Goal: Information Seeking & Learning: Find specific fact

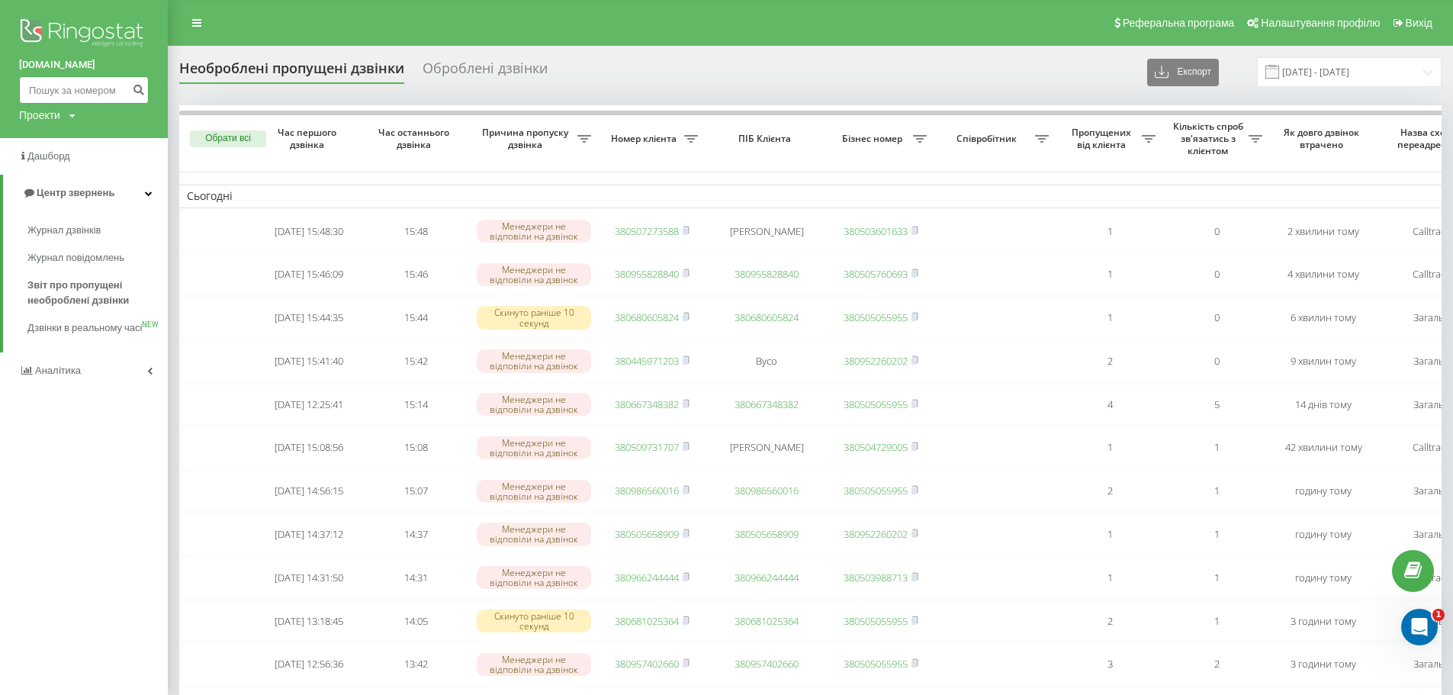
click at [25, 93] on input at bounding box center [84, 89] width 130 height 27
paste input "099)227-97-98"
type input "099)227-97-98"
click at [137, 96] on button "submit" at bounding box center [138, 89] width 21 height 27
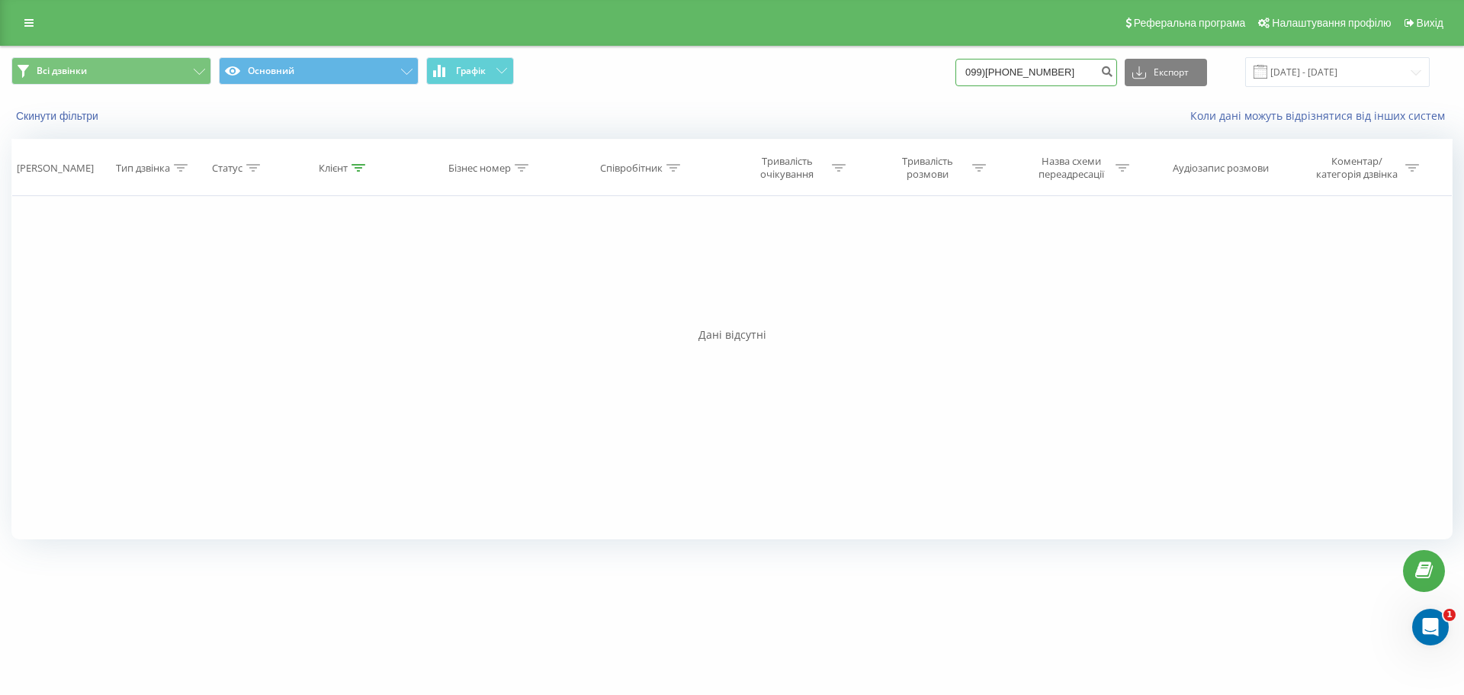
click at [1013, 77] on input "099)227-97-98" at bounding box center [1037, 72] width 162 height 27
click at [997, 71] on input "099)227-97-98" at bounding box center [1037, 72] width 162 height 27
click at [1005, 71] on input "099)227-97-98" at bounding box center [1037, 72] width 162 height 27
click at [1002, 72] on input "099)227-97-98" at bounding box center [1037, 72] width 162 height 27
click at [1016, 68] on input "099227-97-98" at bounding box center [1037, 72] width 162 height 27
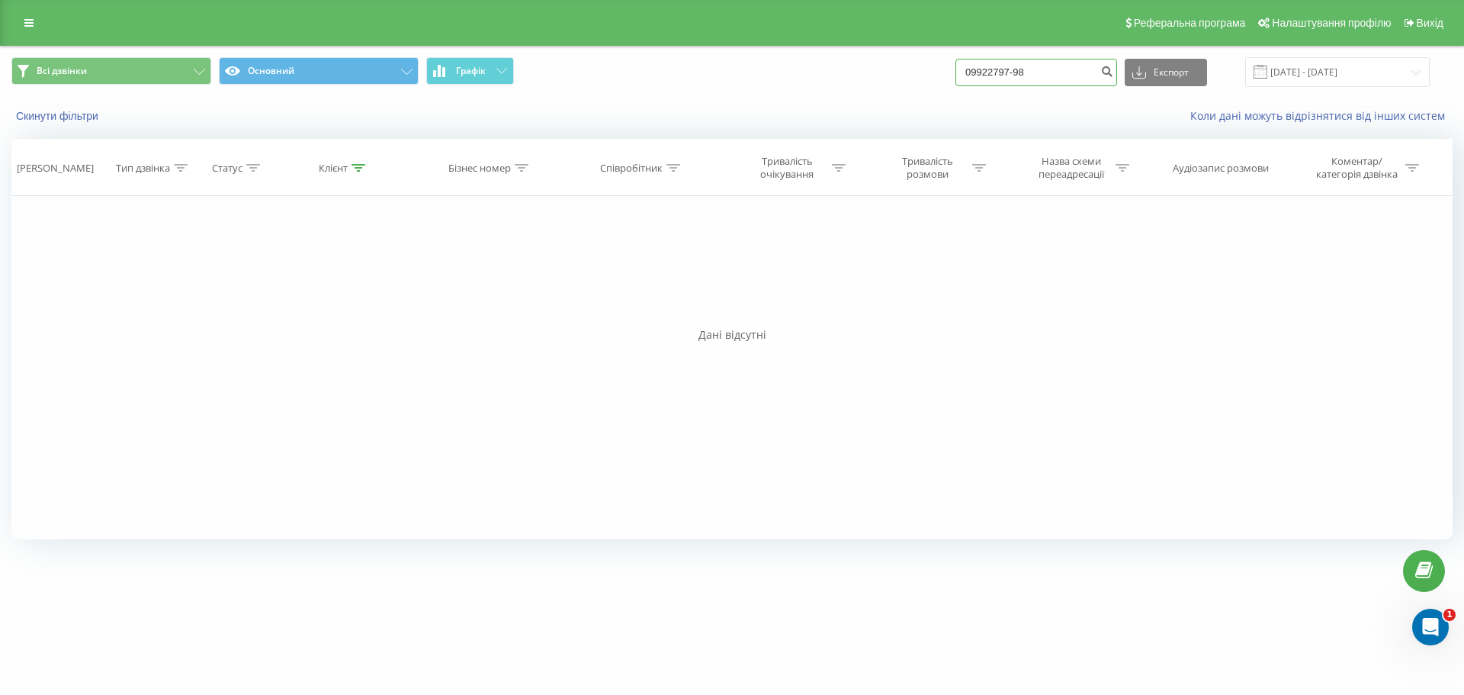
click at [1030, 73] on input "09922797-98" at bounding box center [1037, 72] width 162 height 27
type input "0992279798"
click at [1113, 74] on icon "submit" at bounding box center [1106, 69] width 13 height 9
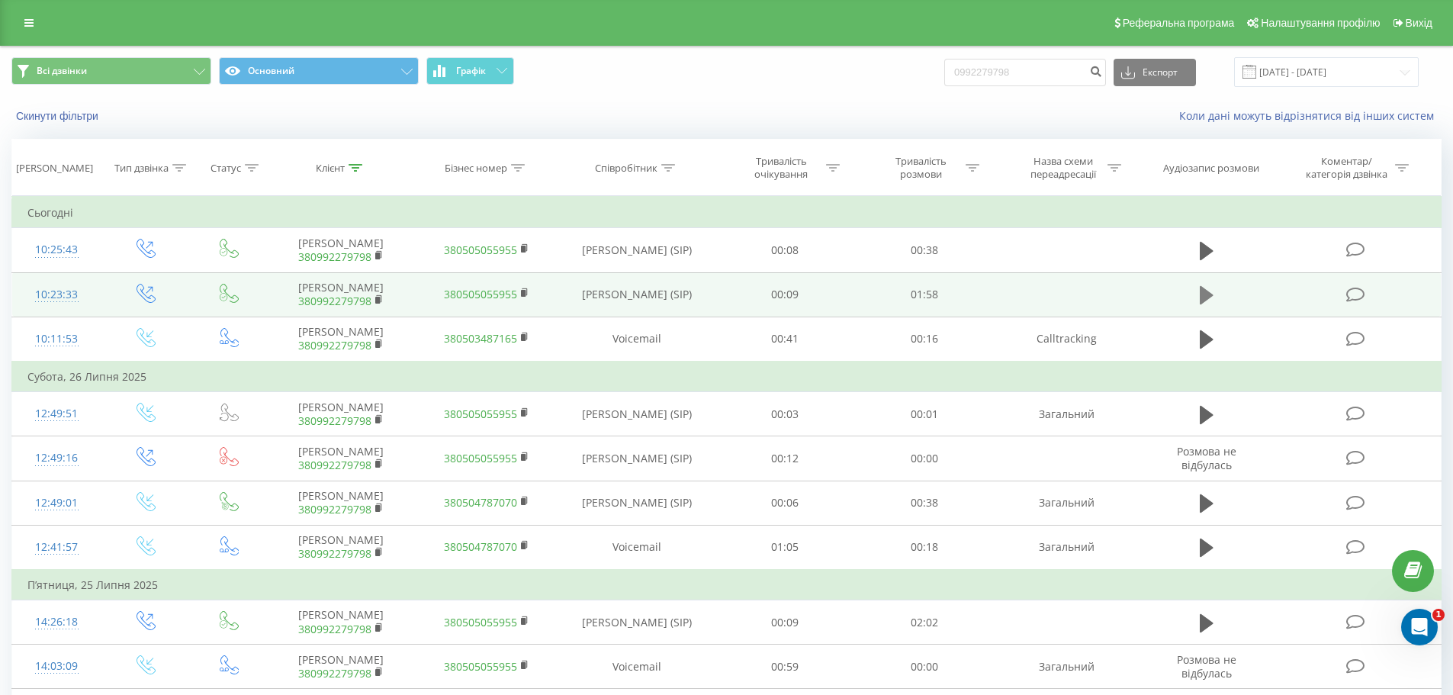
click at [1211, 300] on icon at bounding box center [1207, 294] width 14 height 21
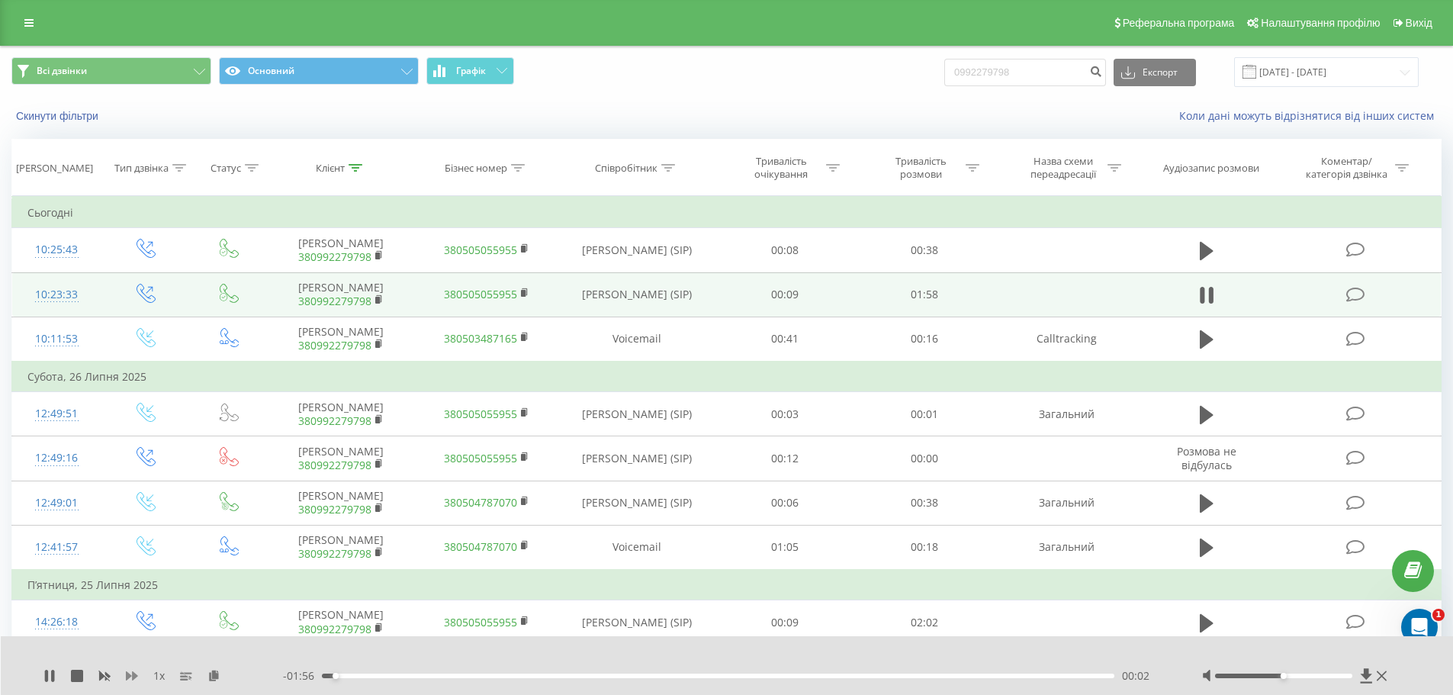
click at [128, 673] on icon at bounding box center [132, 675] width 12 height 9
click at [44, 679] on icon at bounding box center [49, 676] width 12 height 12
click at [40, 676] on div "1.5 x - 01:39 00:19 00:19" at bounding box center [727, 665] width 1453 height 59
click at [43, 676] on icon at bounding box center [49, 676] width 12 height 12
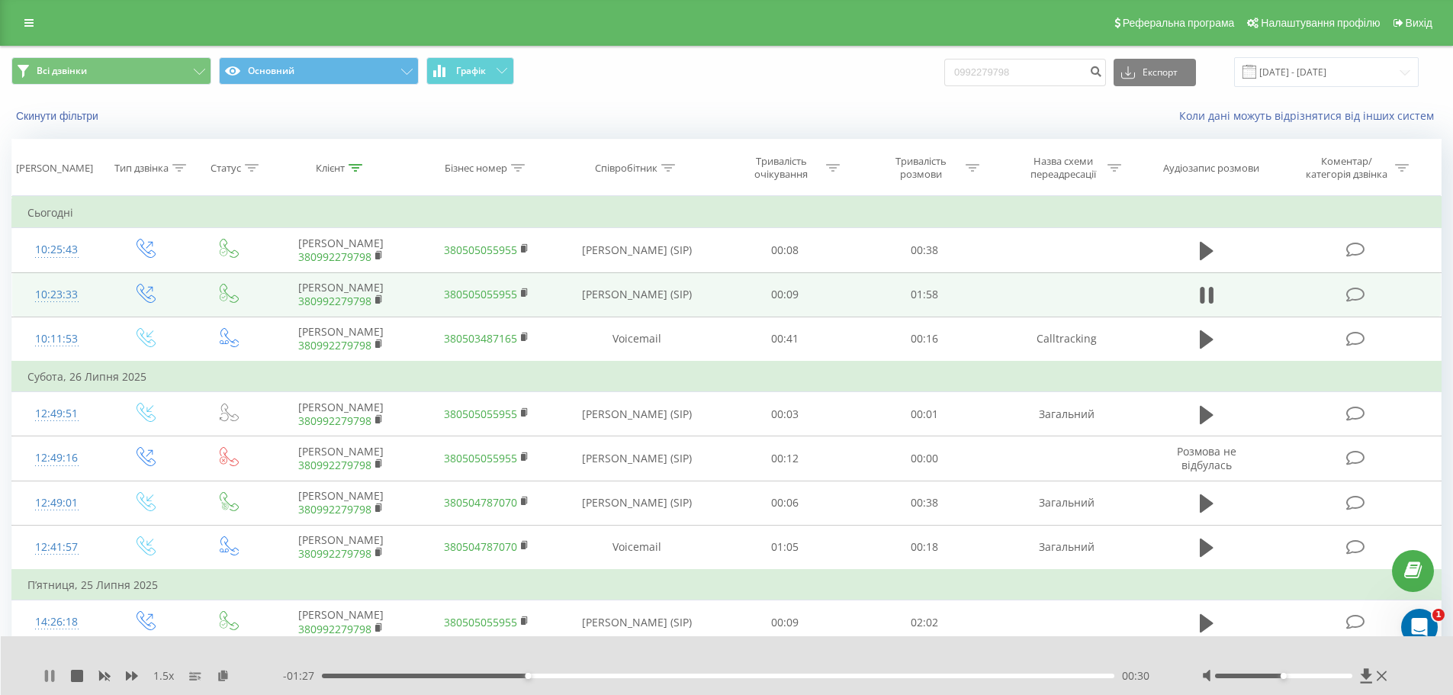
click at [46, 675] on icon at bounding box center [46, 676] width 3 height 12
click at [40, 673] on div "1.5 x - 01:27 00:31 00:31" at bounding box center [727, 665] width 1453 height 59
click at [43, 673] on div "1.5 x - 01:27 00:31 00:31" at bounding box center [727, 665] width 1453 height 59
click at [44, 673] on icon at bounding box center [49, 676] width 12 height 12
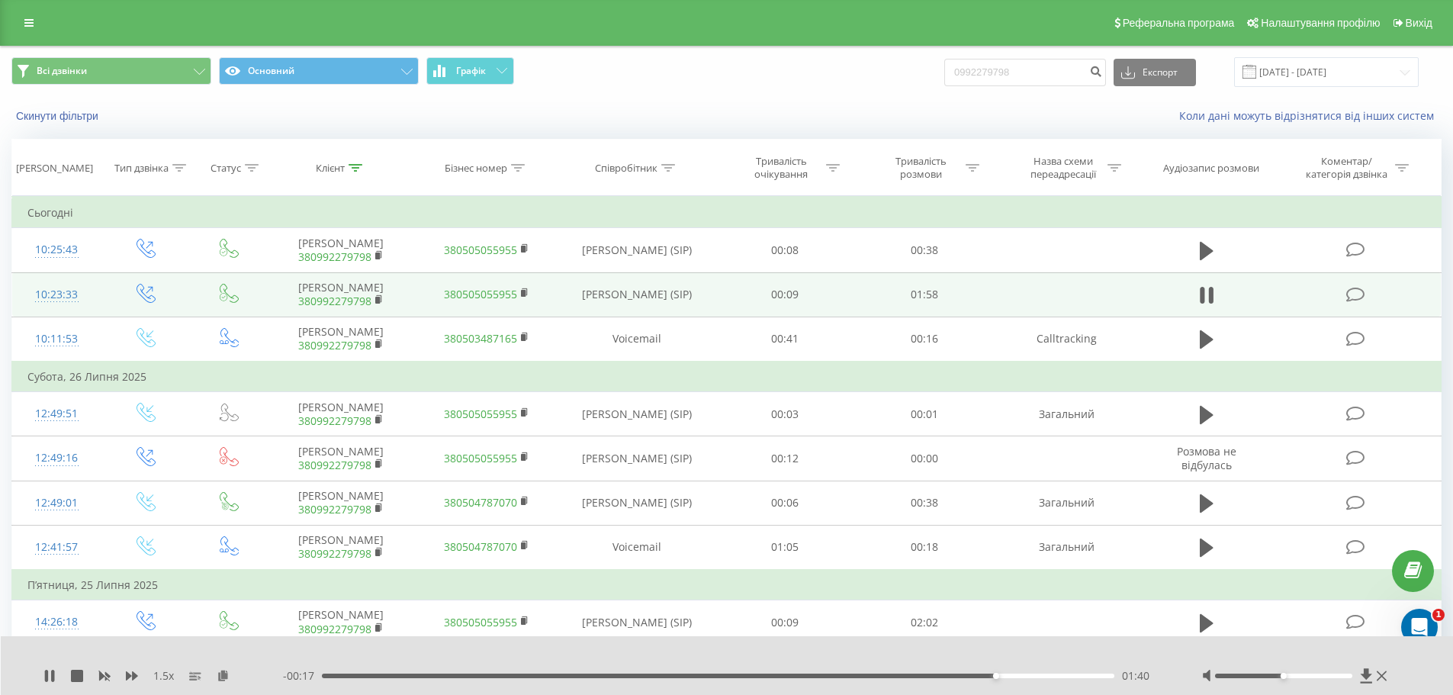
click at [43, 670] on div "1.5 x - 00:17 01:40 01:40" at bounding box center [727, 665] width 1453 height 59
click at [50, 675] on icon at bounding box center [49, 676] width 12 height 12
drag, startPoint x: 21, startPoint y: 23, endPoint x: 88, endPoint y: 79, distance: 87.2
click at [21, 23] on link at bounding box center [28, 22] width 27 height 21
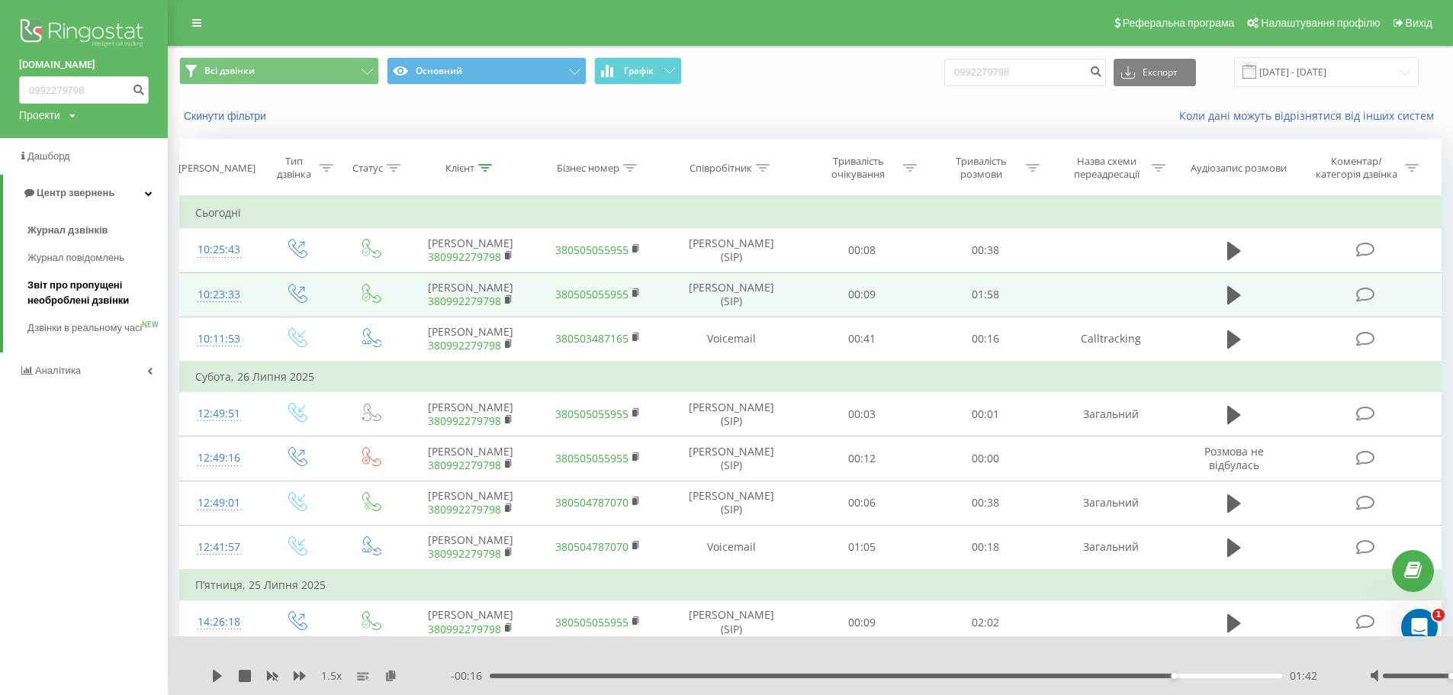
click at [68, 287] on span "Звіт про пропущені необроблені дзвінки" at bounding box center [93, 293] width 133 height 31
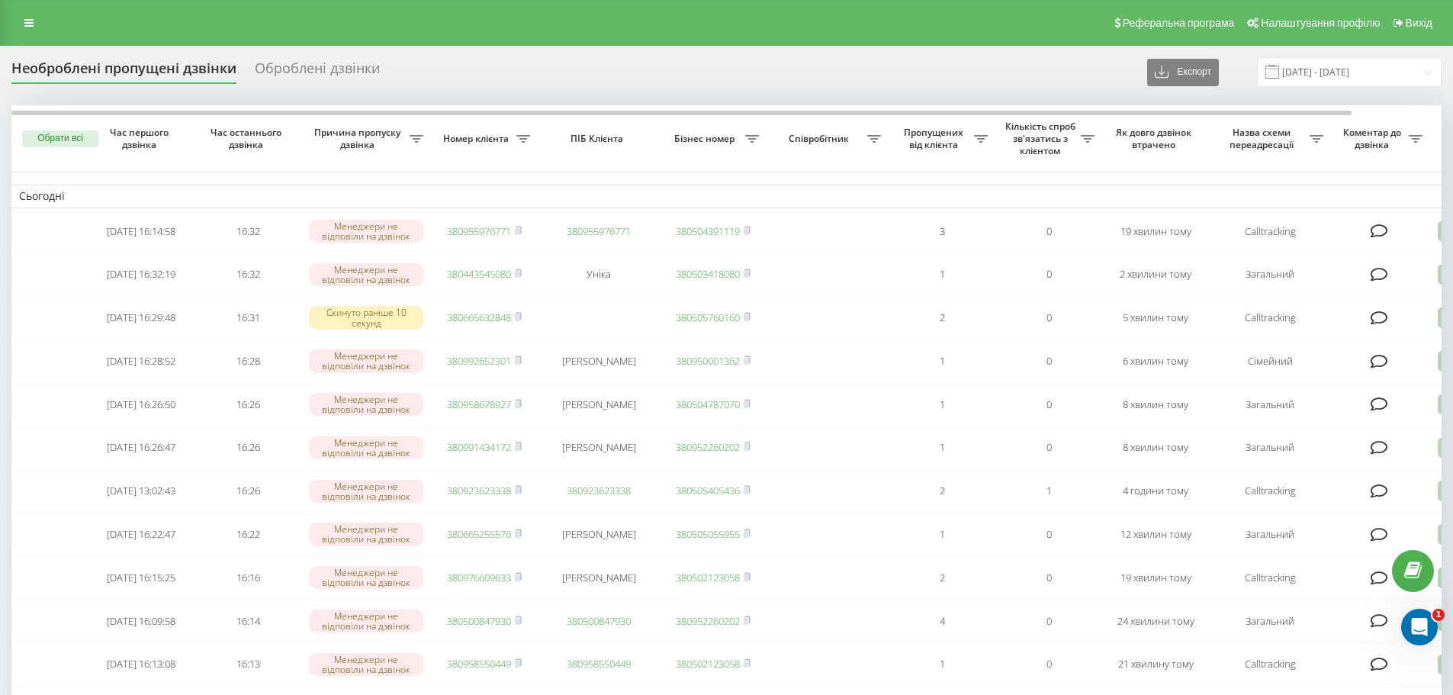
click at [592, 83] on div "Необроблені пропущені дзвінки Оброблені дзвінки Експорт .csv .xlsx 20.07.2025 -…" at bounding box center [726, 72] width 1430 height 30
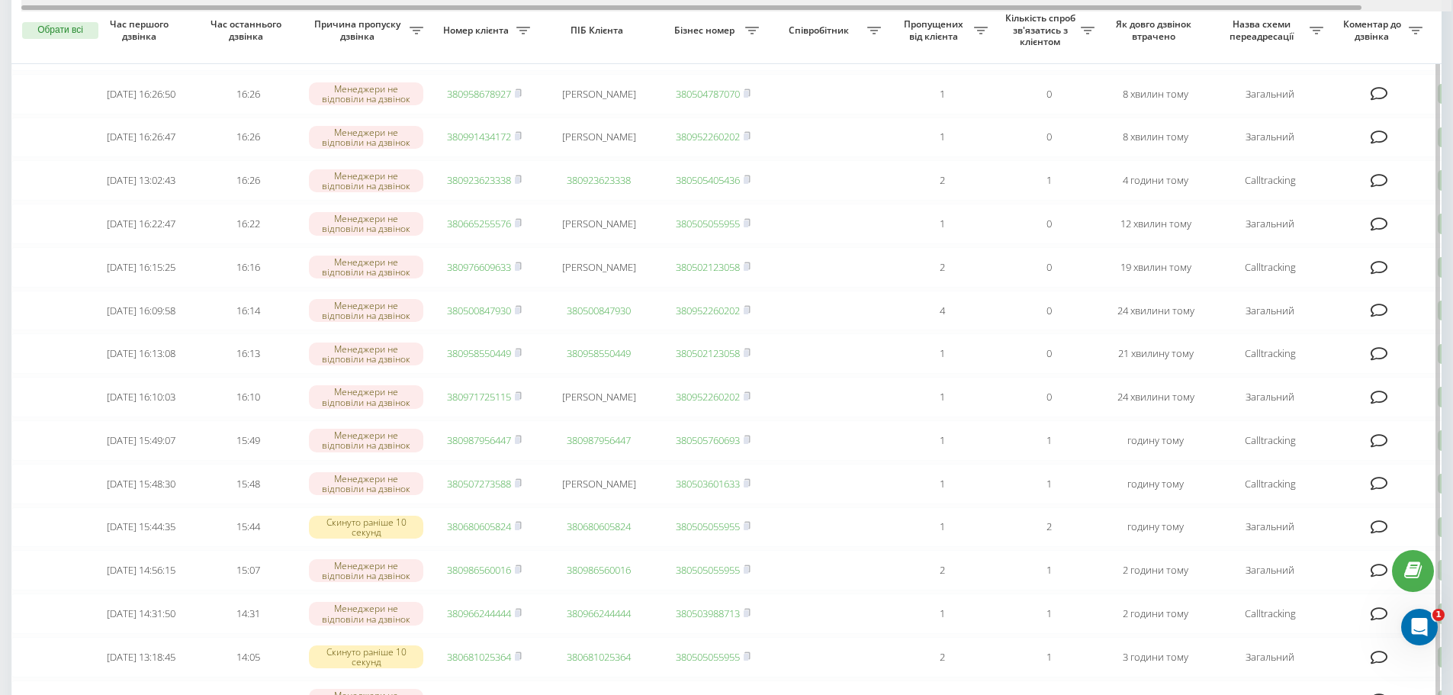
scroll to position [305, 0]
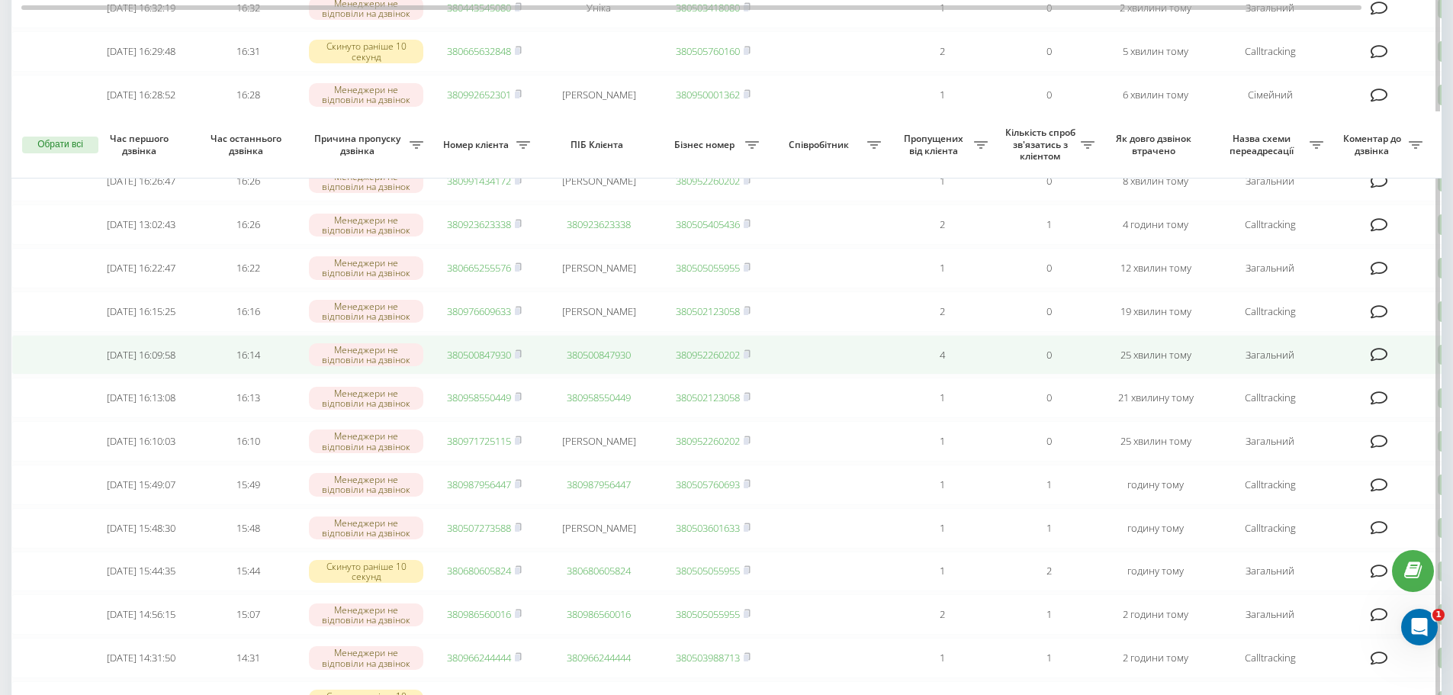
scroll to position [153, 0]
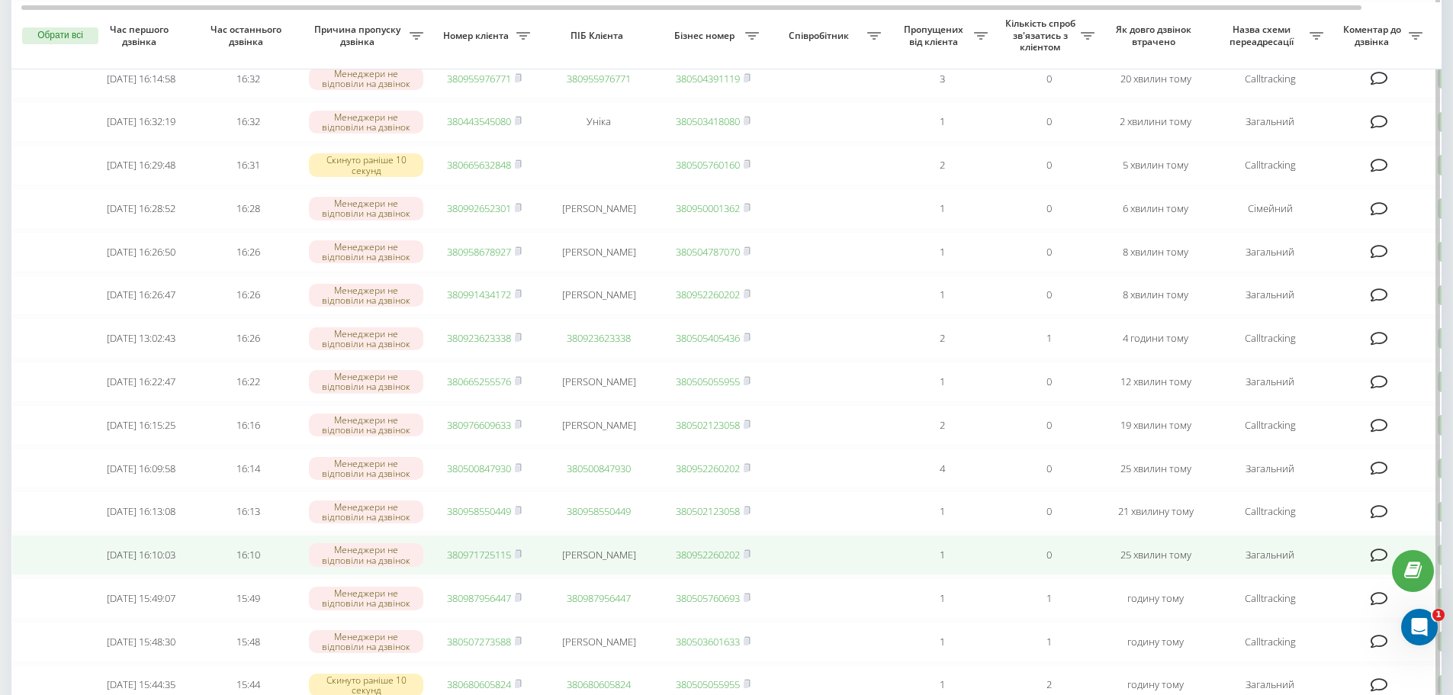
click at [456, 561] on link "380971725115" at bounding box center [479, 555] width 64 height 14
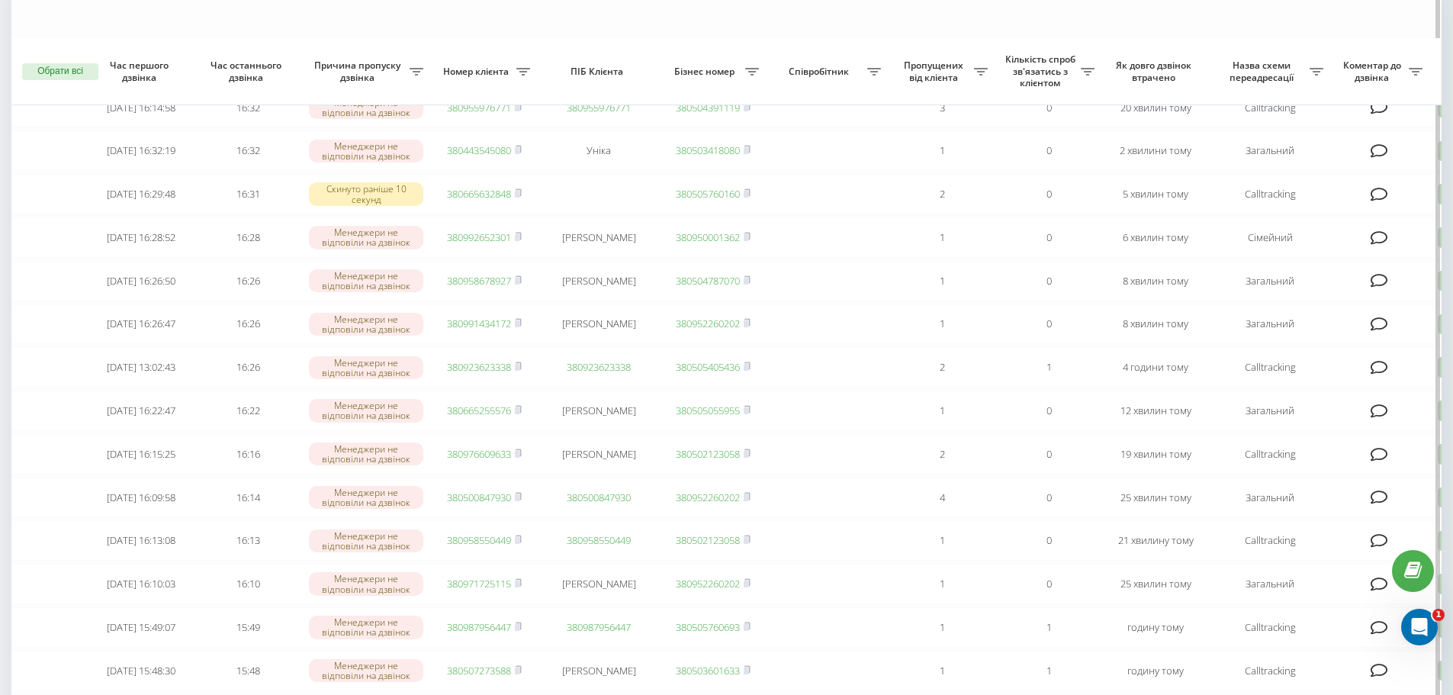
scroll to position [0, 0]
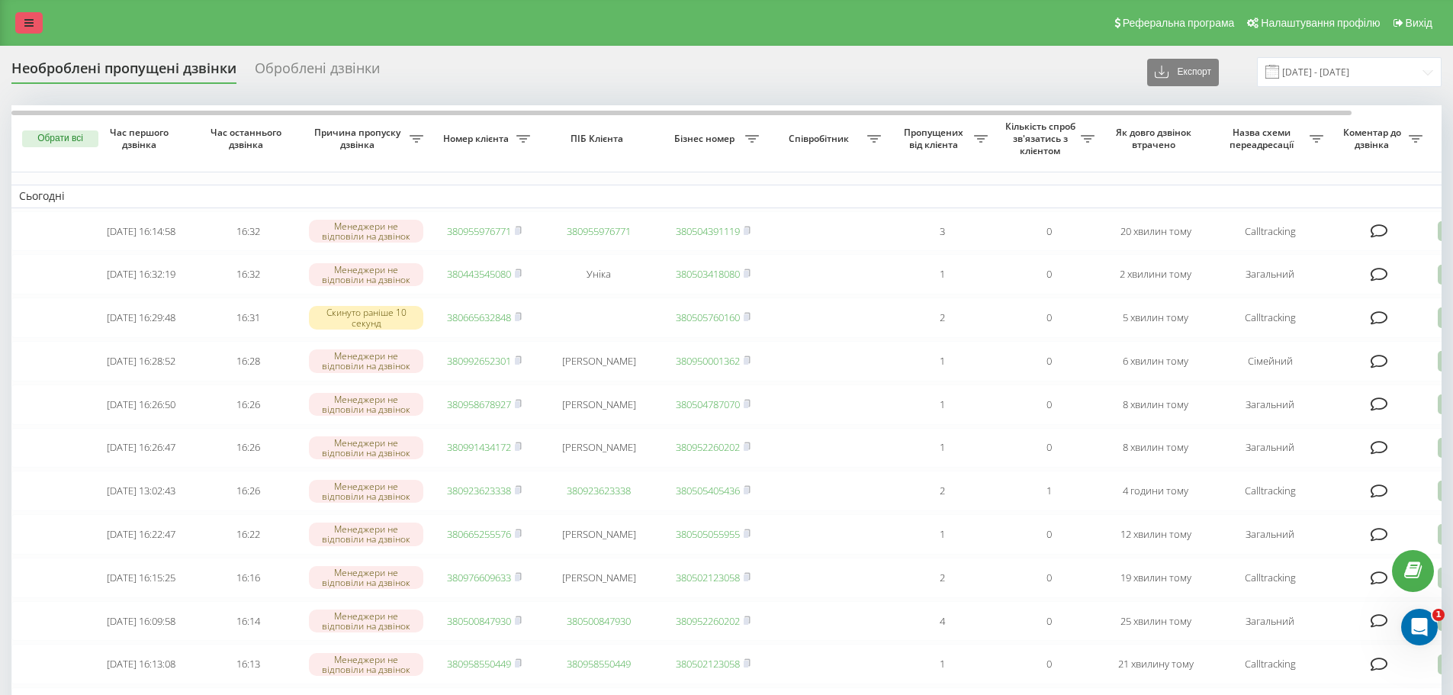
click at [34, 31] on link at bounding box center [28, 22] width 27 height 21
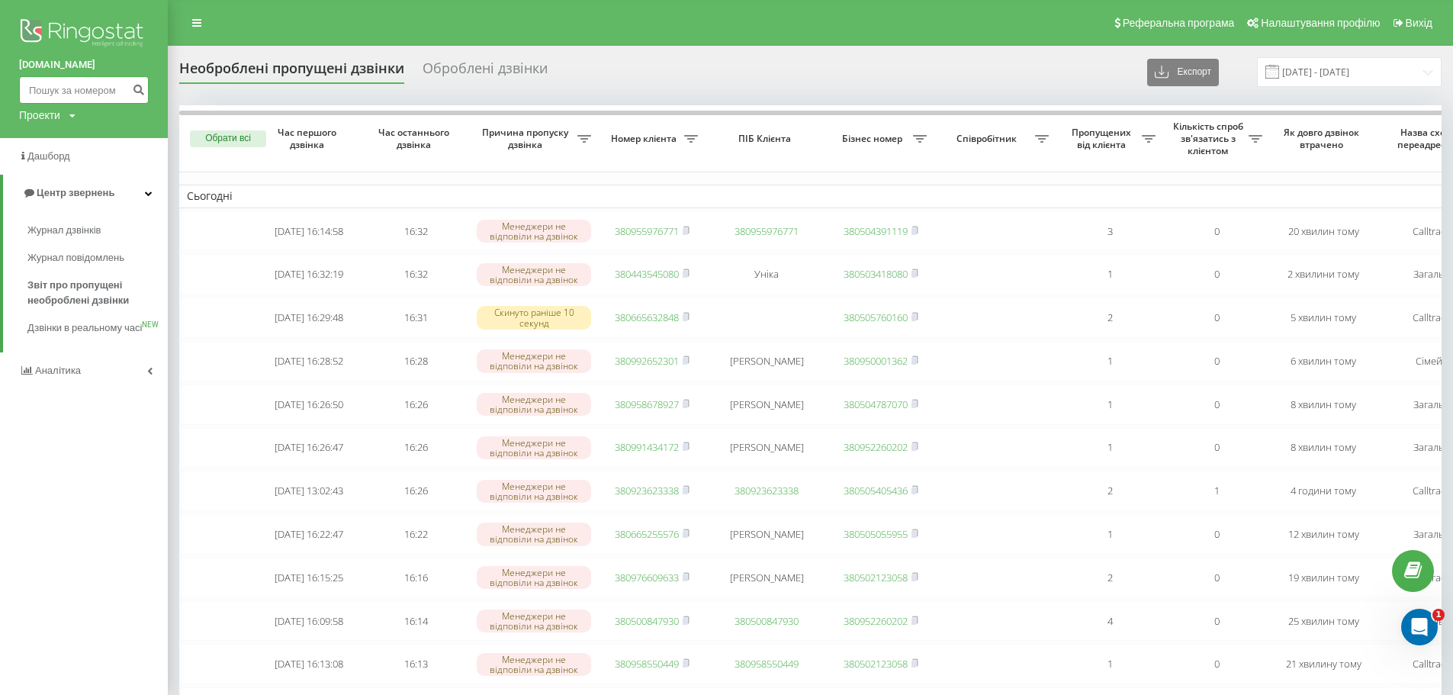
click at [37, 95] on input at bounding box center [84, 89] width 130 height 27
type input "0678086843"
click at [142, 88] on icon "submit" at bounding box center [138, 87] width 13 height 9
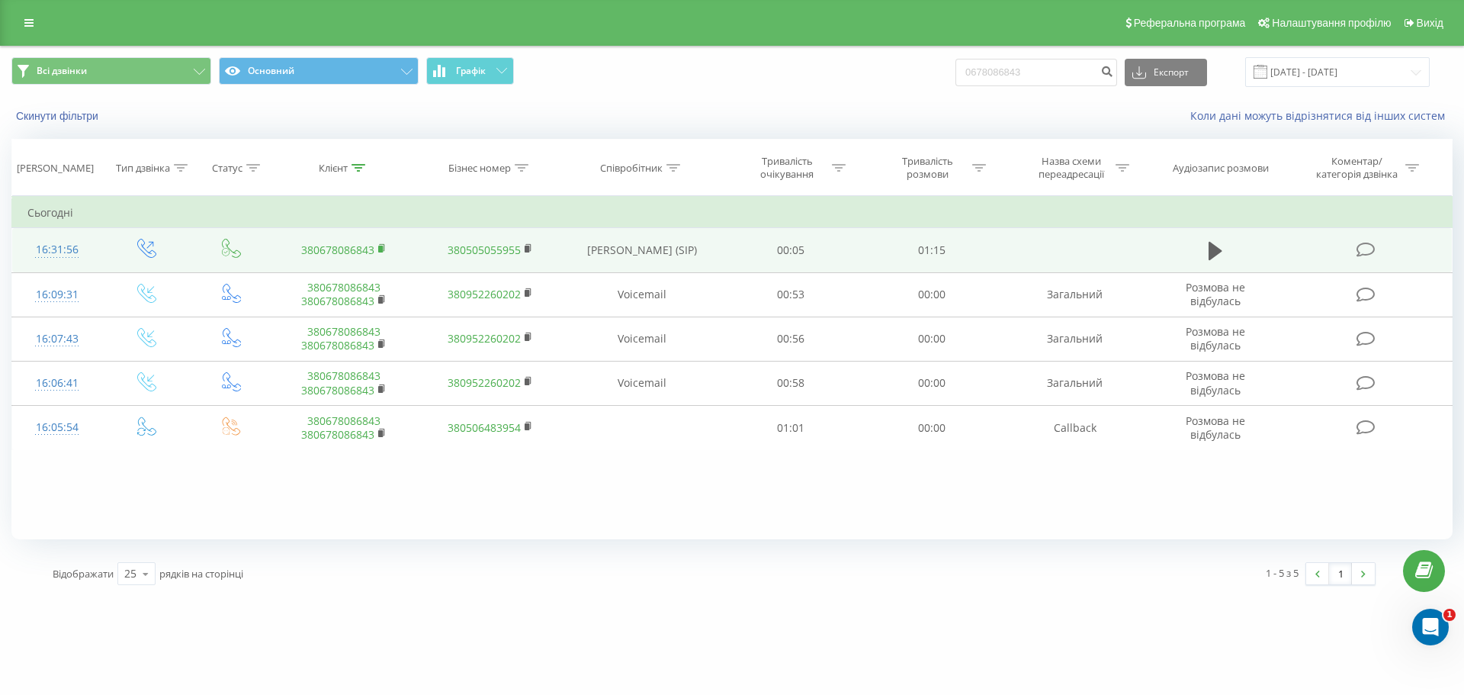
click at [385, 249] on icon at bounding box center [382, 248] width 8 height 11
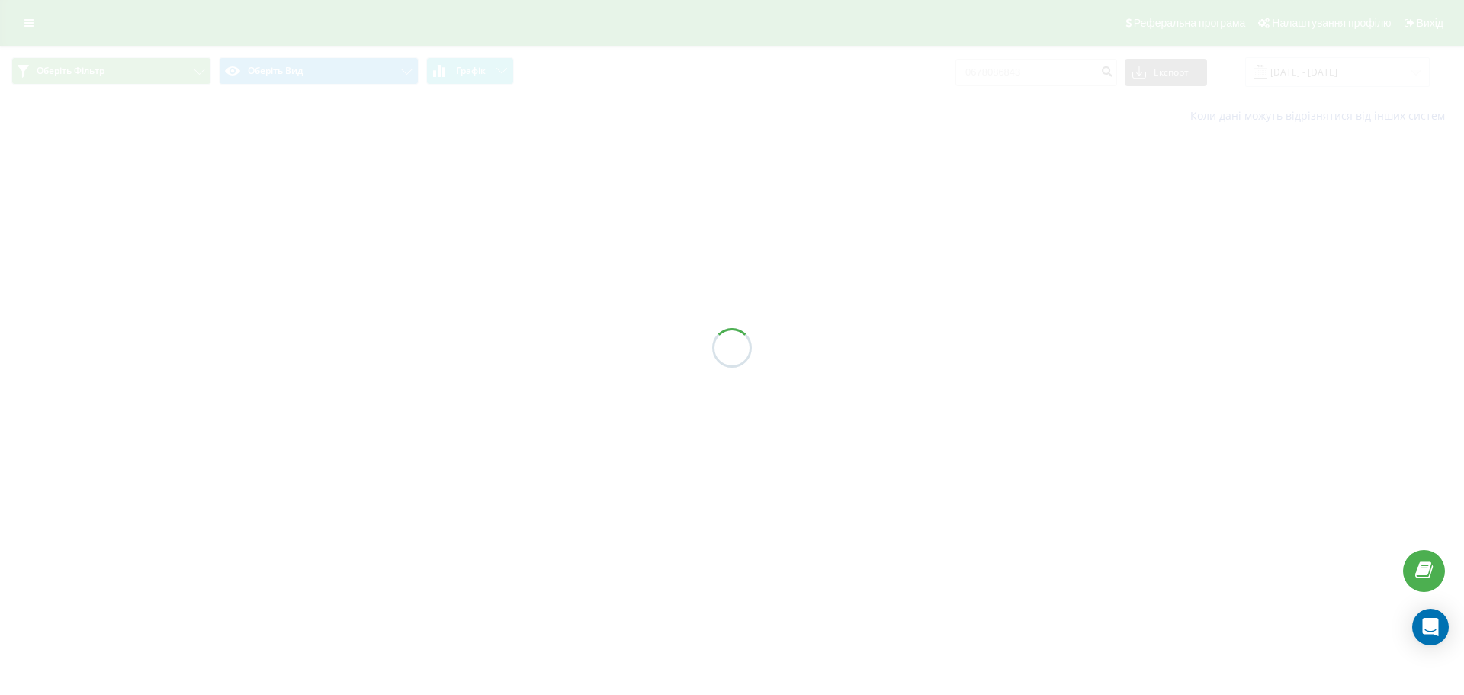
click at [18, 8] on div at bounding box center [732, 347] width 1464 height 695
click at [22, 22] on div at bounding box center [732, 347] width 1464 height 695
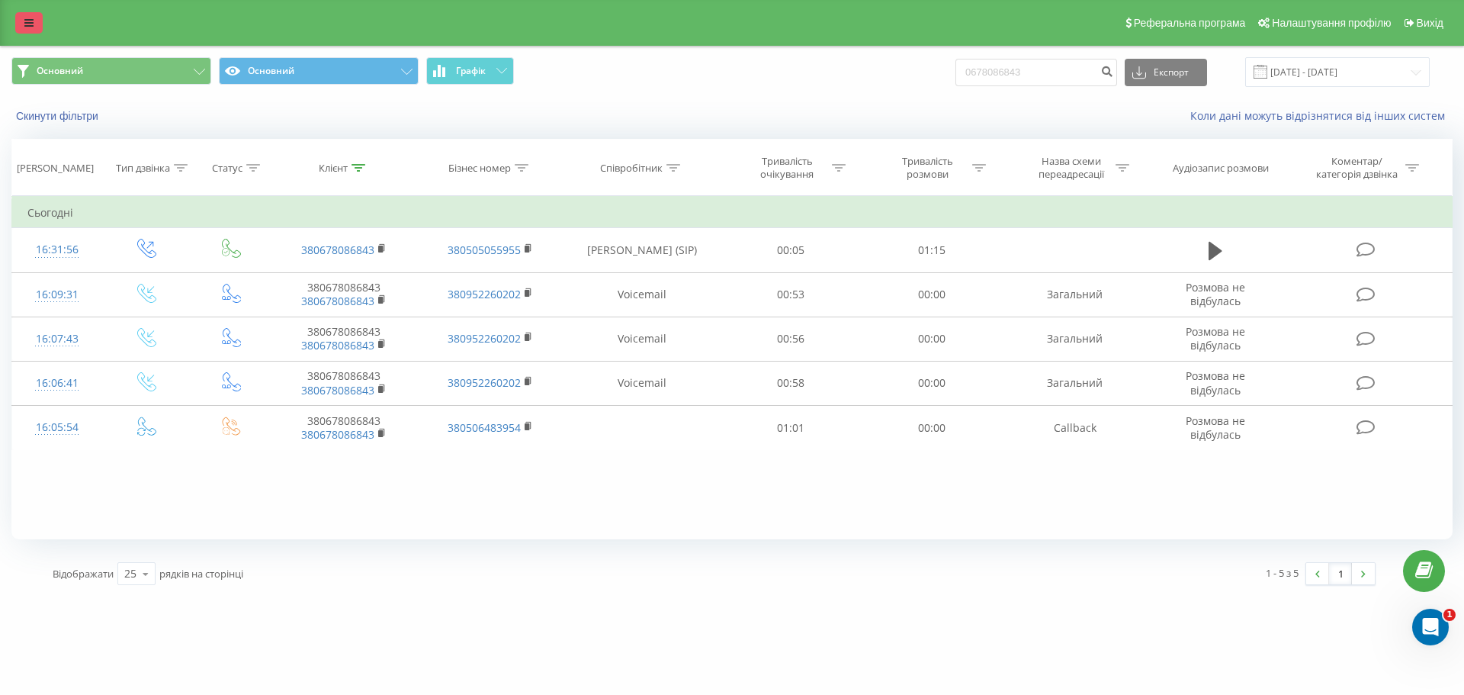
click at [34, 28] on link at bounding box center [28, 22] width 27 height 21
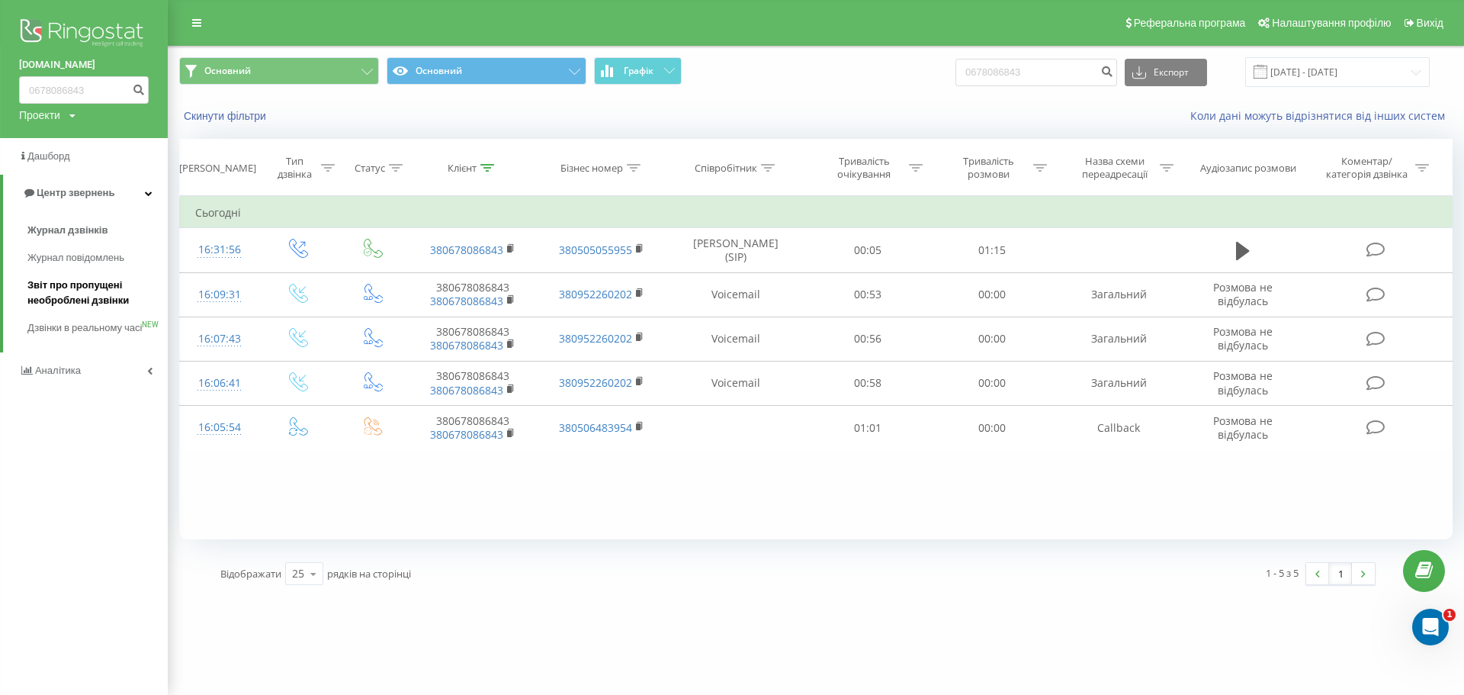
click at [76, 296] on span "Звіт про пропущені необроблені дзвінки" at bounding box center [93, 293] width 133 height 31
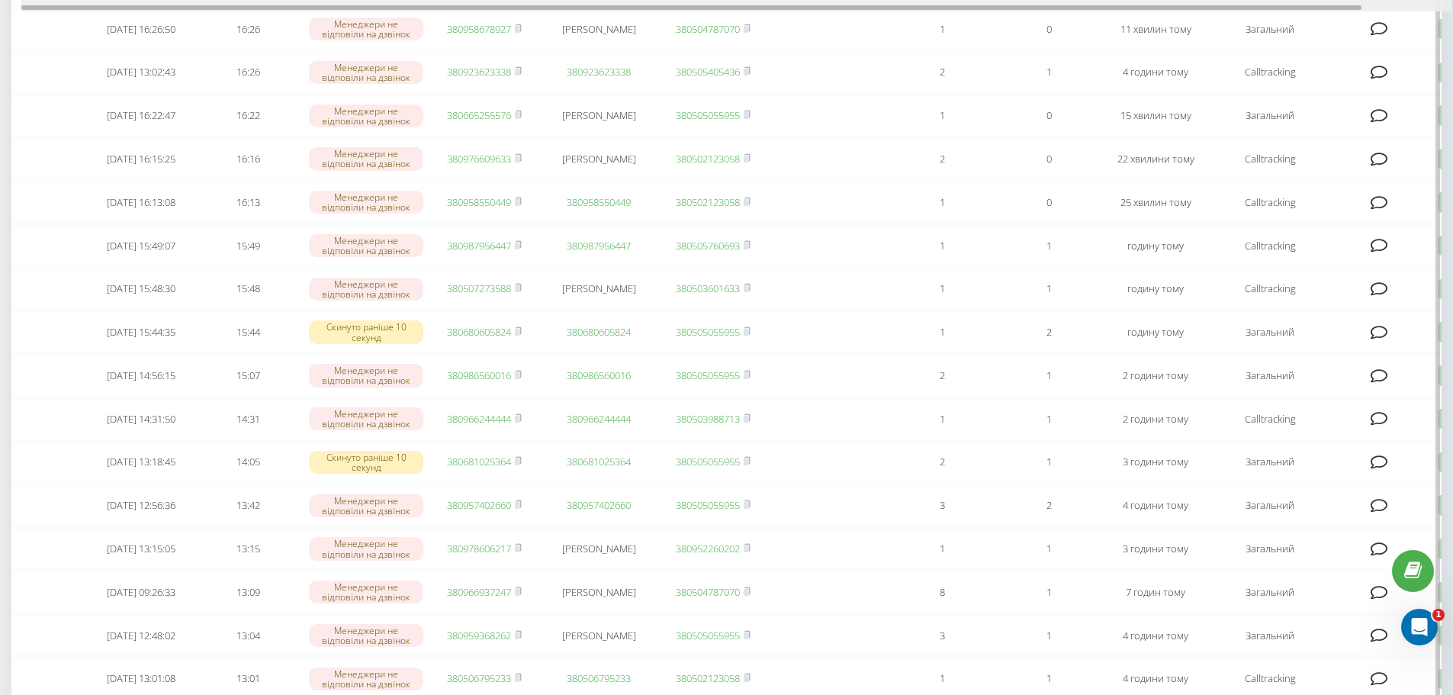
scroll to position [458, 0]
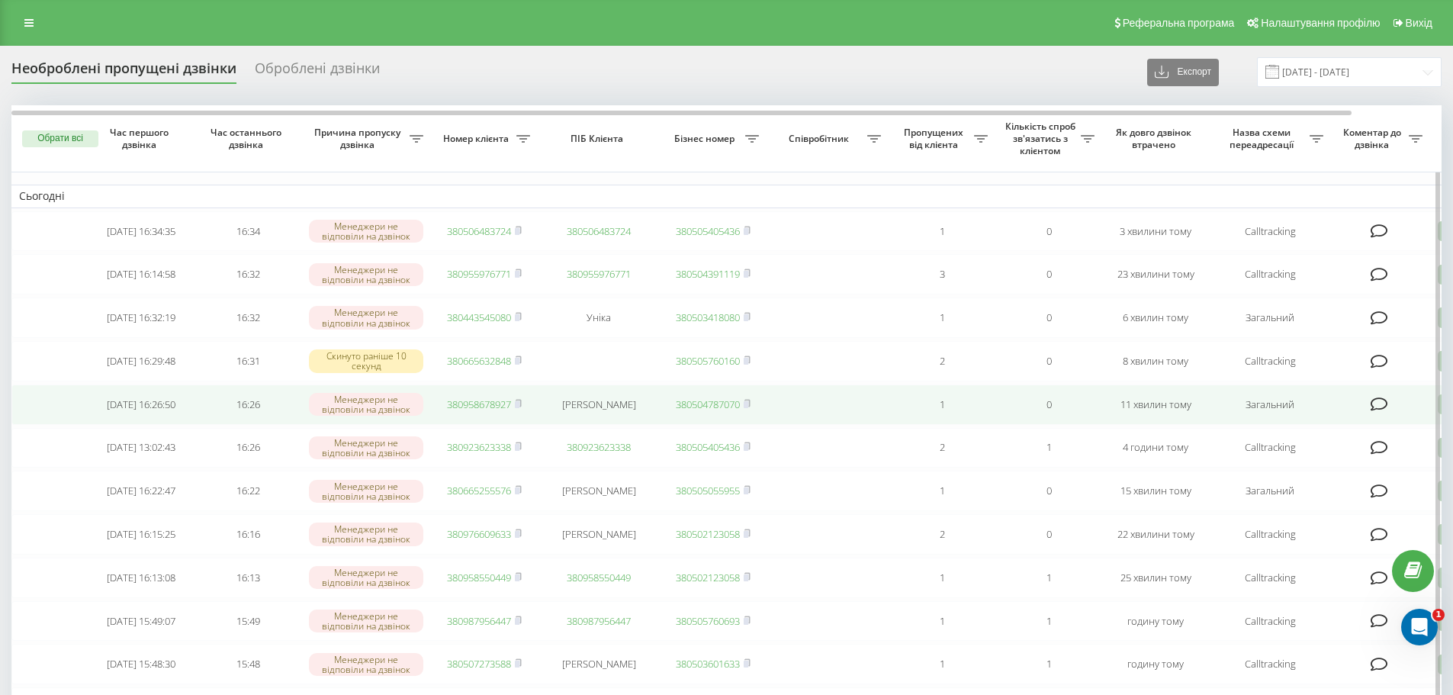
scroll to position [76, 0]
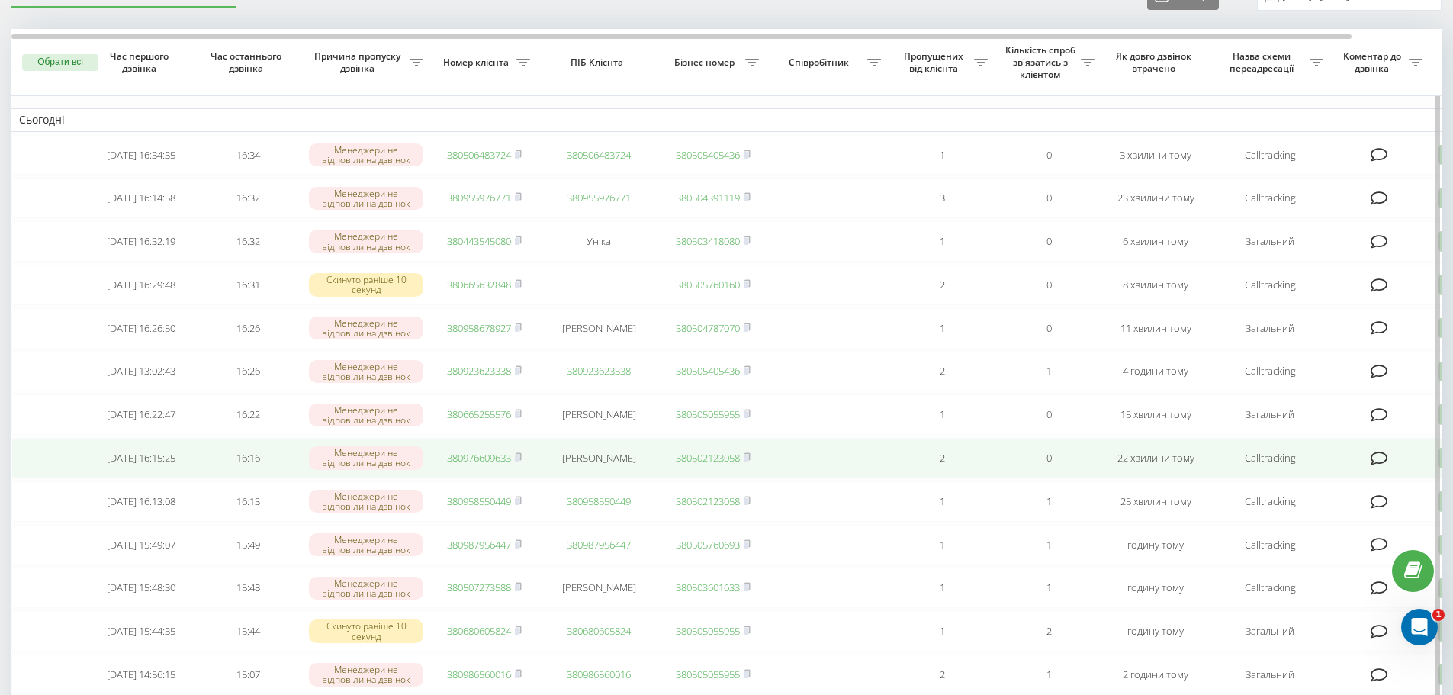
click at [490, 464] on link "380976609633" at bounding box center [479, 458] width 64 height 14
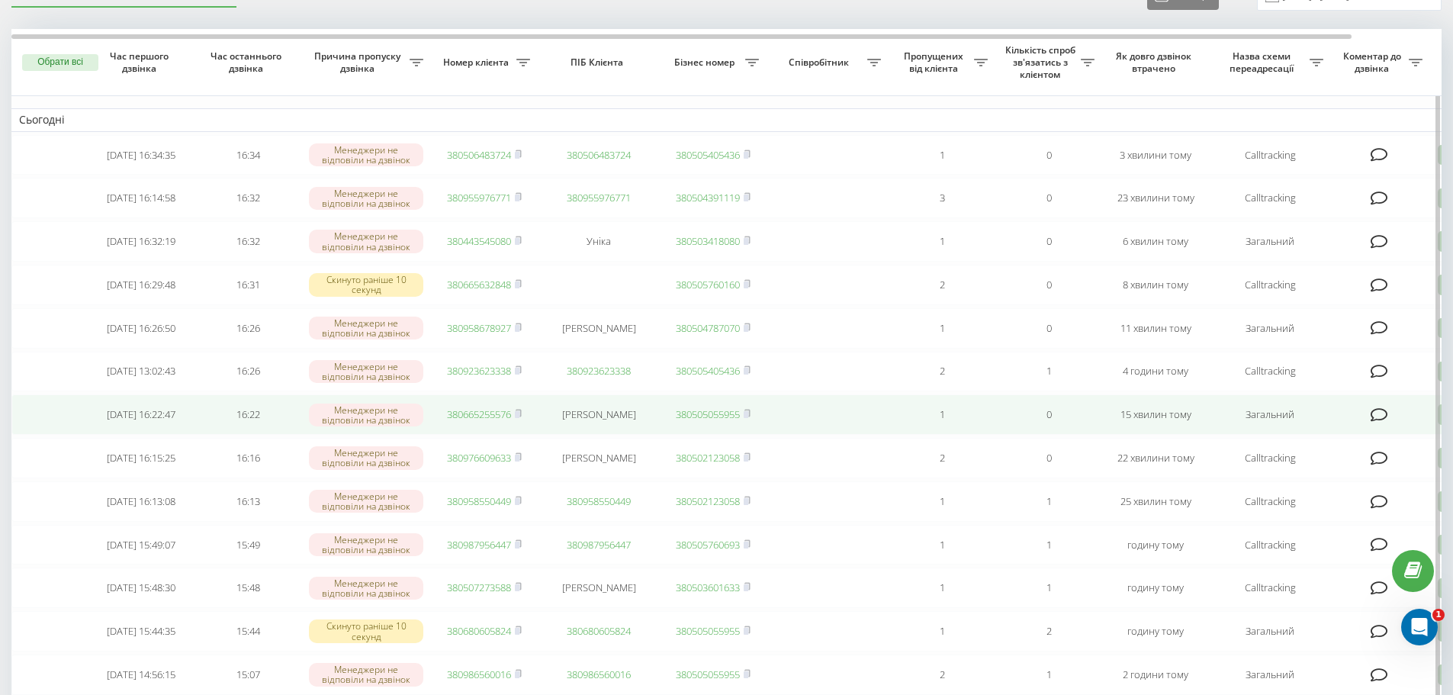
click at [474, 421] on link "380665255576" at bounding box center [479, 414] width 64 height 14
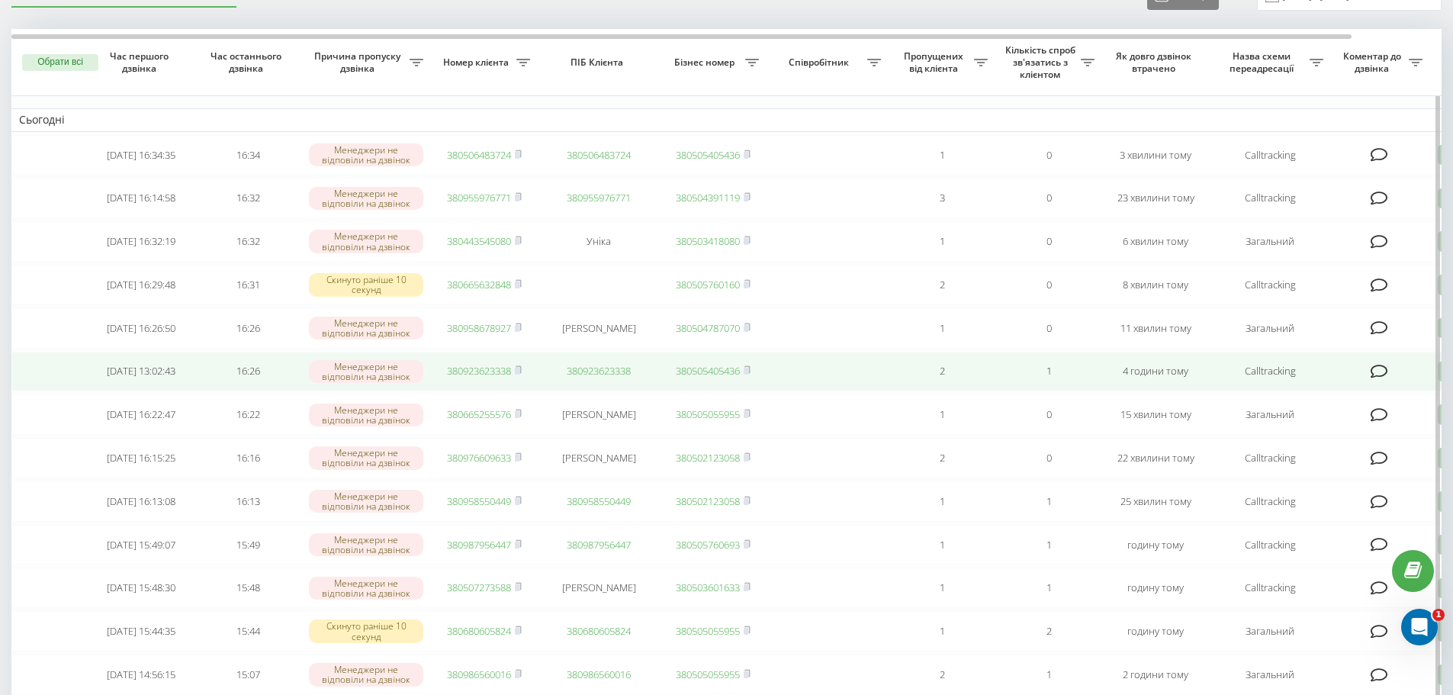
click at [493, 377] on link "380923623338" at bounding box center [479, 371] width 64 height 14
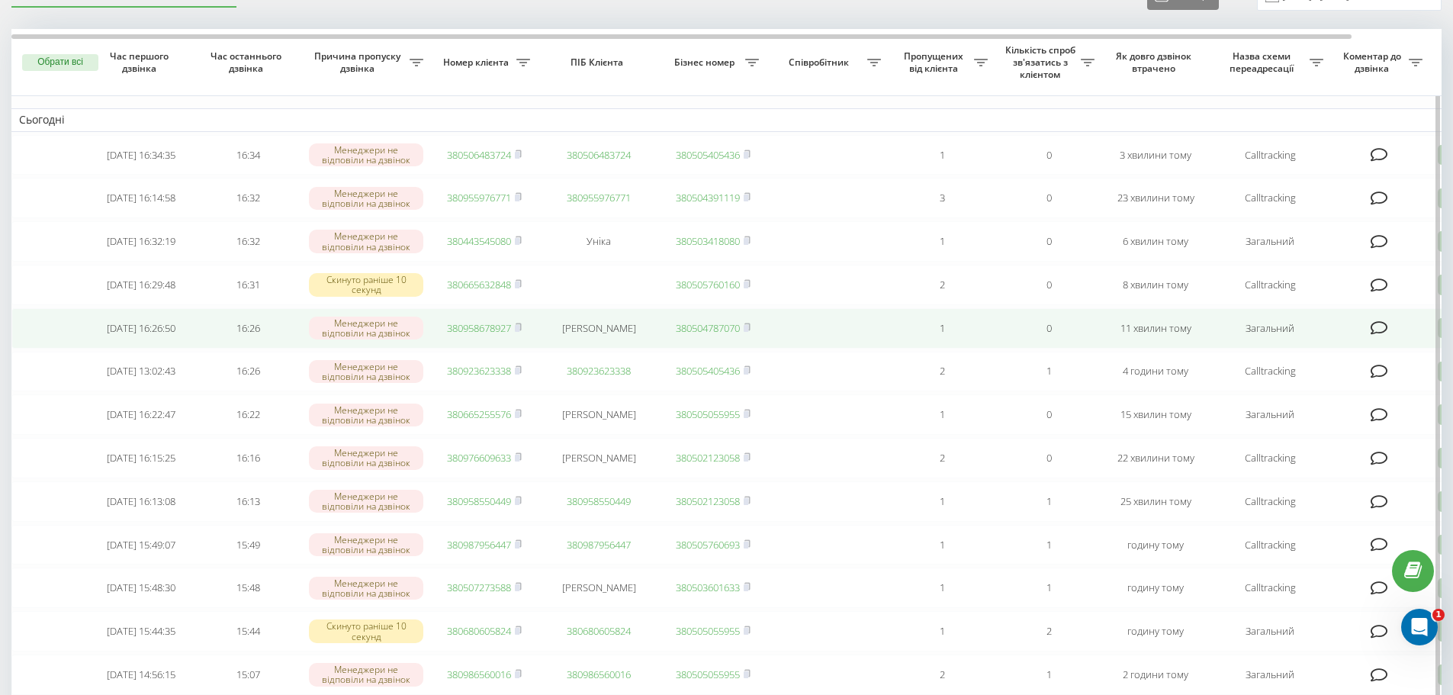
click at [479, 335] on link "380958678927" at bounding box center [479, 328] width 64 height 14
click at [492, 335] on link "380958678927" at bounding box center [479, 328] width 64 height 14
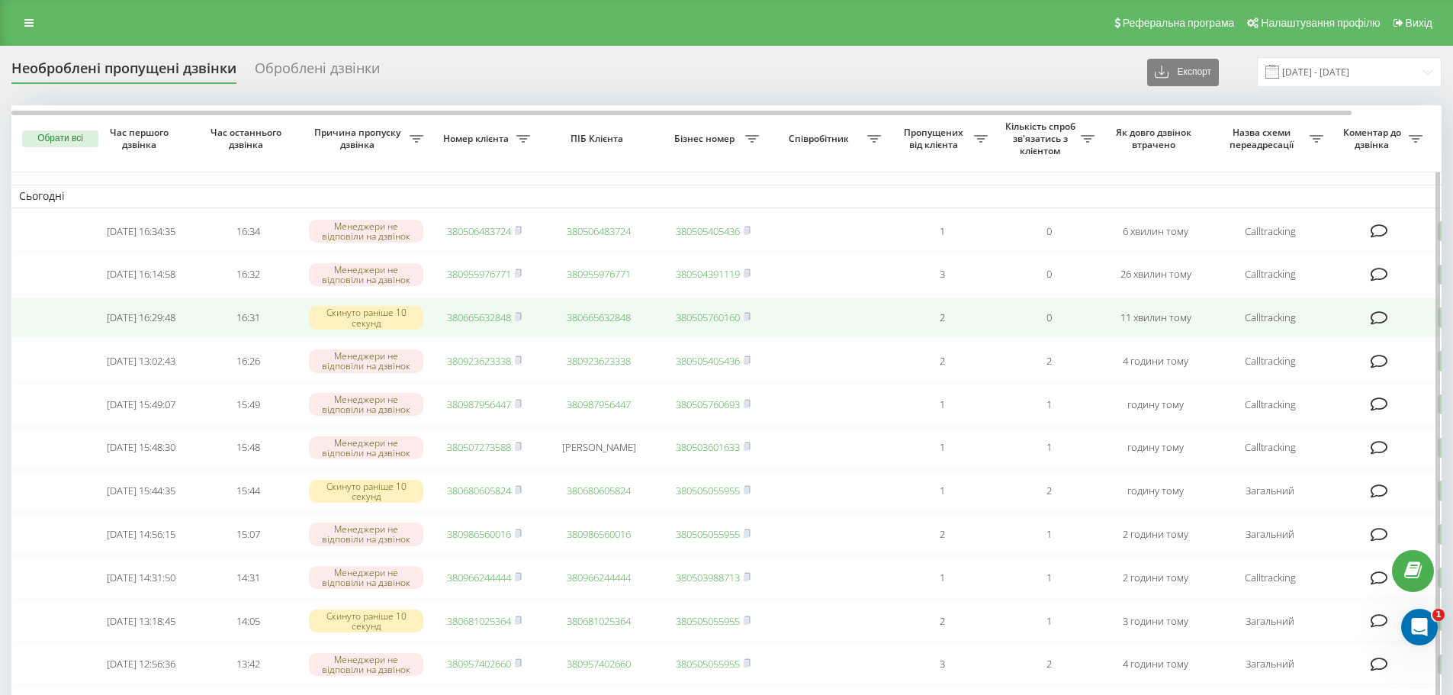
click at [460, 321] on link "380665632848" at bounding box center [479, 317] width 64 height 14
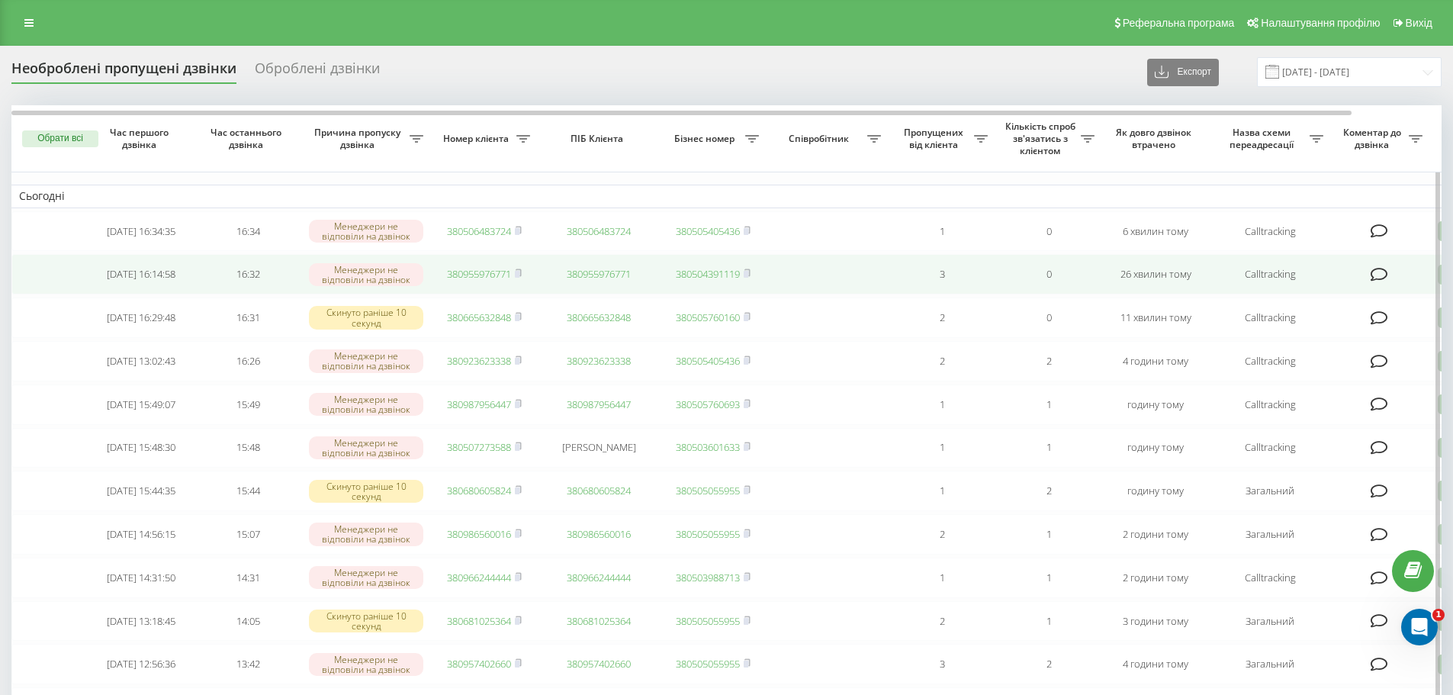
click at [474, 280] on link "380955976771" at bounding box center [479, 274] width 64 height 14
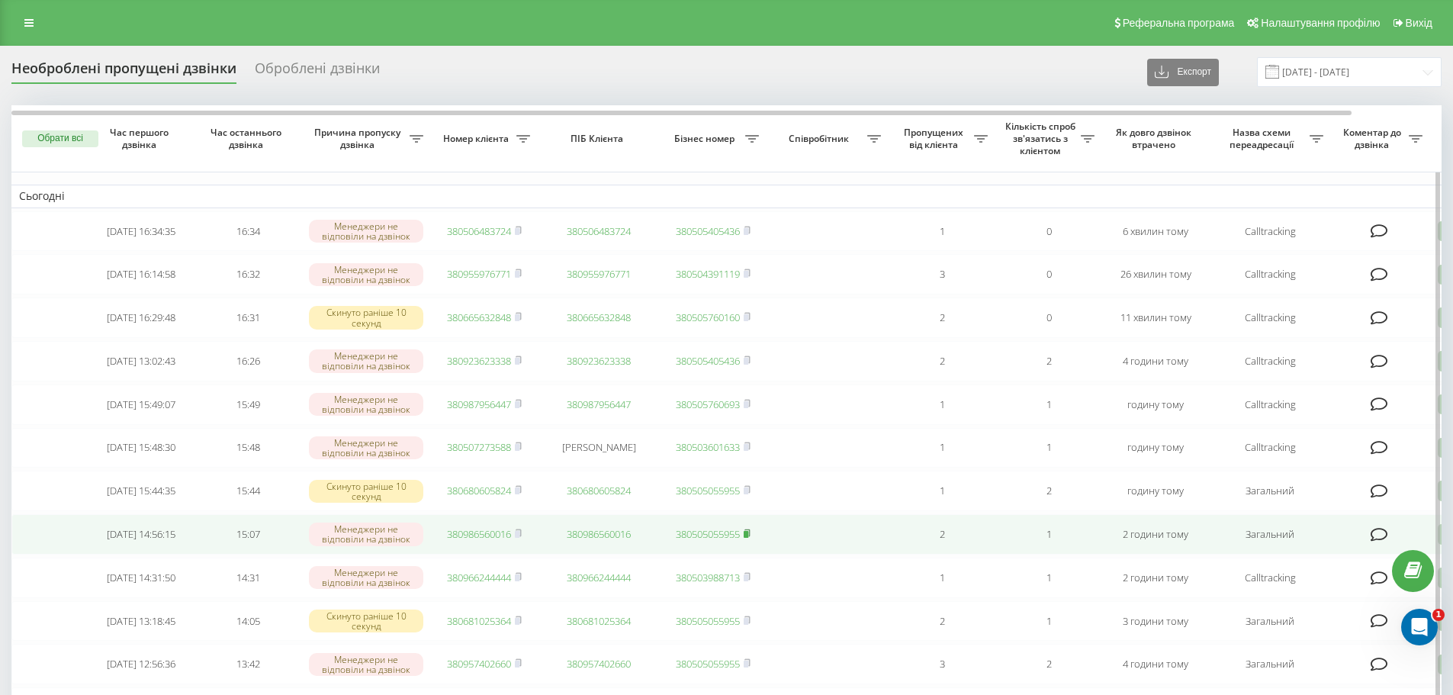
drag, startPoint x: 756, startPoint y: 536, endPoint x: 747, endPoint y: 555, distance: 20.8
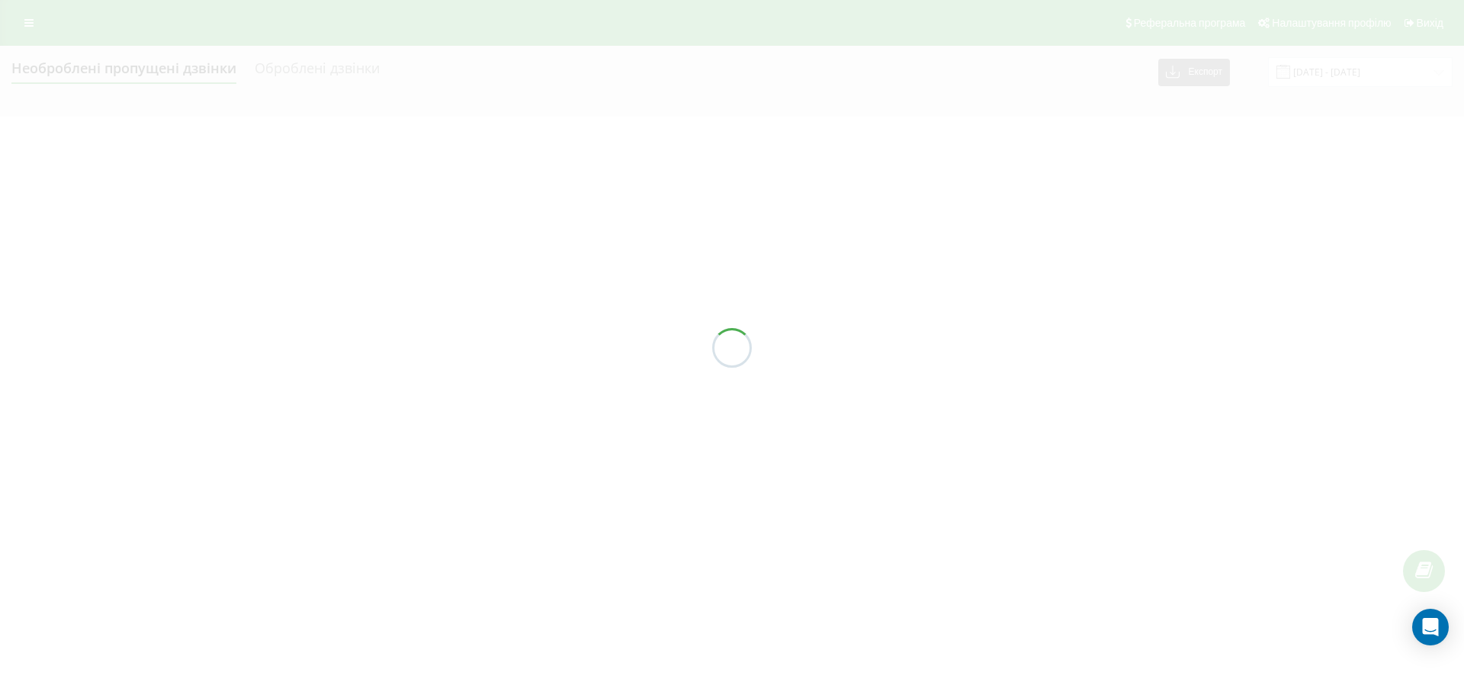
drag, startPoint x: 0, startPoint y: 0, endPoint x: 621, endPoint y: 133, distance: 634.8
click at [638, 148] on div at bounding box center [732, 347] width 1464 height 695
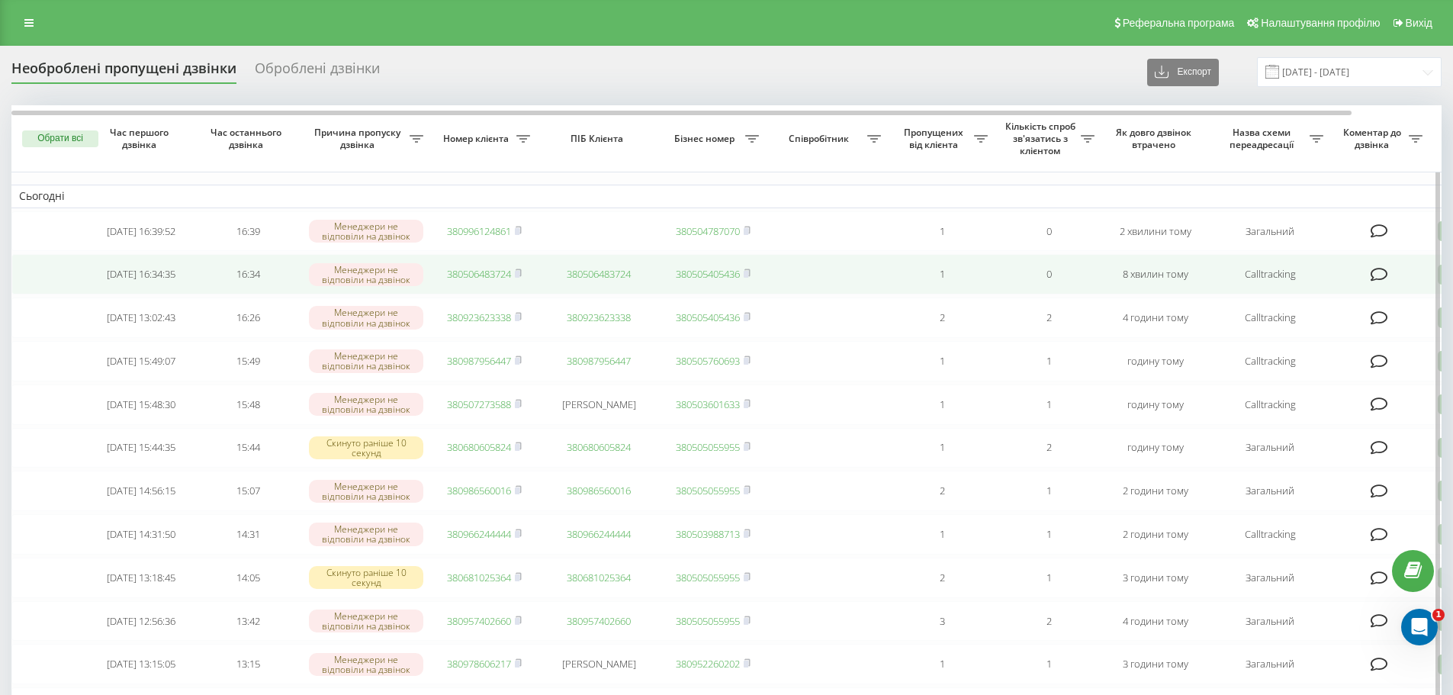
click at [471, 278] on link "380506483724" at bounding box center [479, 274] width 64 height 14
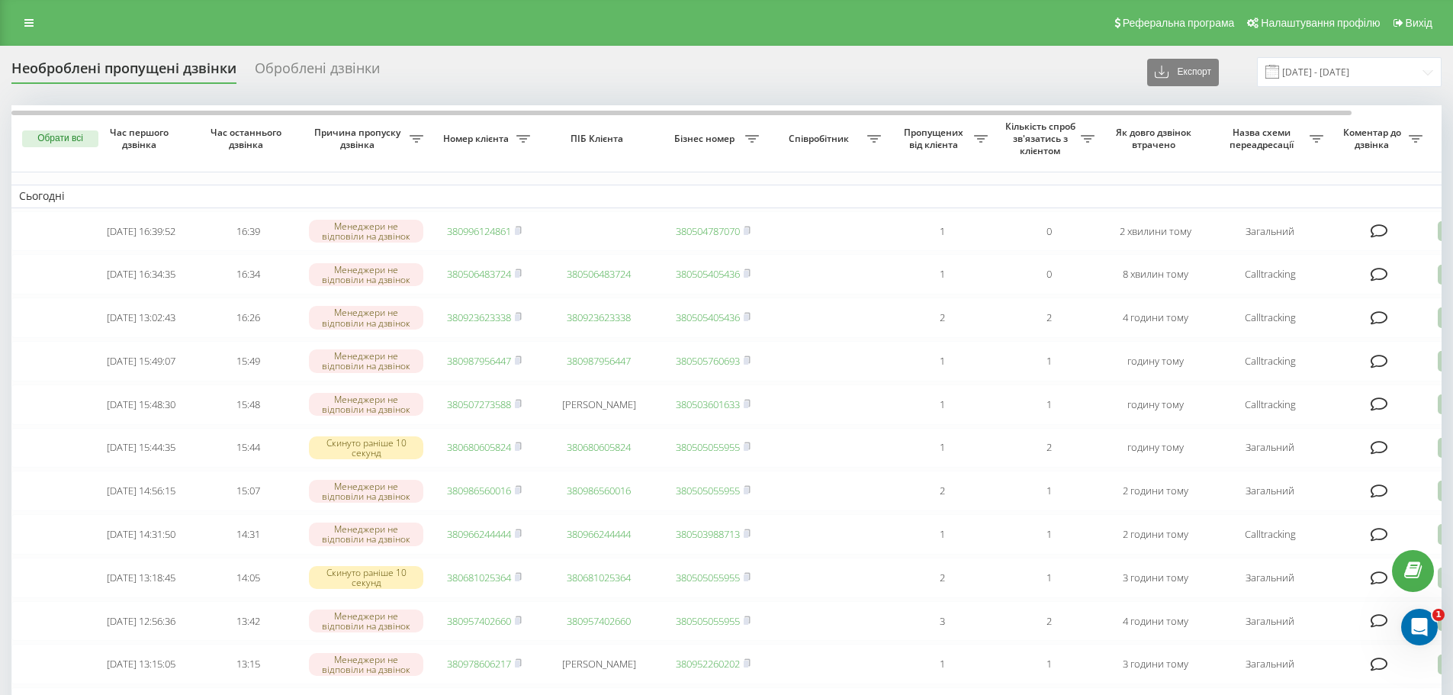
click at [40, 62] on div "Необроблені пропущені дзвінки" at bounding box center [123, 72] width 225 height 24
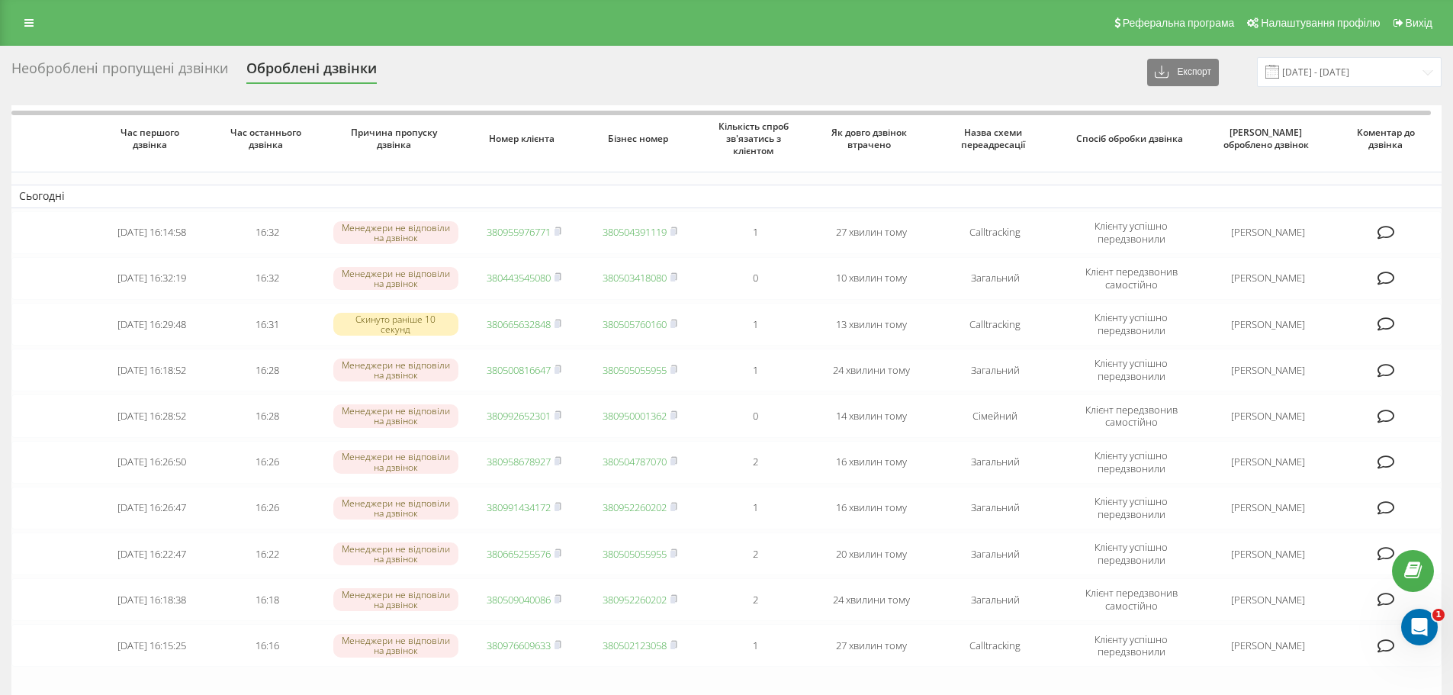
click at [61, 72] on div "Необроблені пропущені дзвінки" at bounding box center [119, 72] width 217 height 24
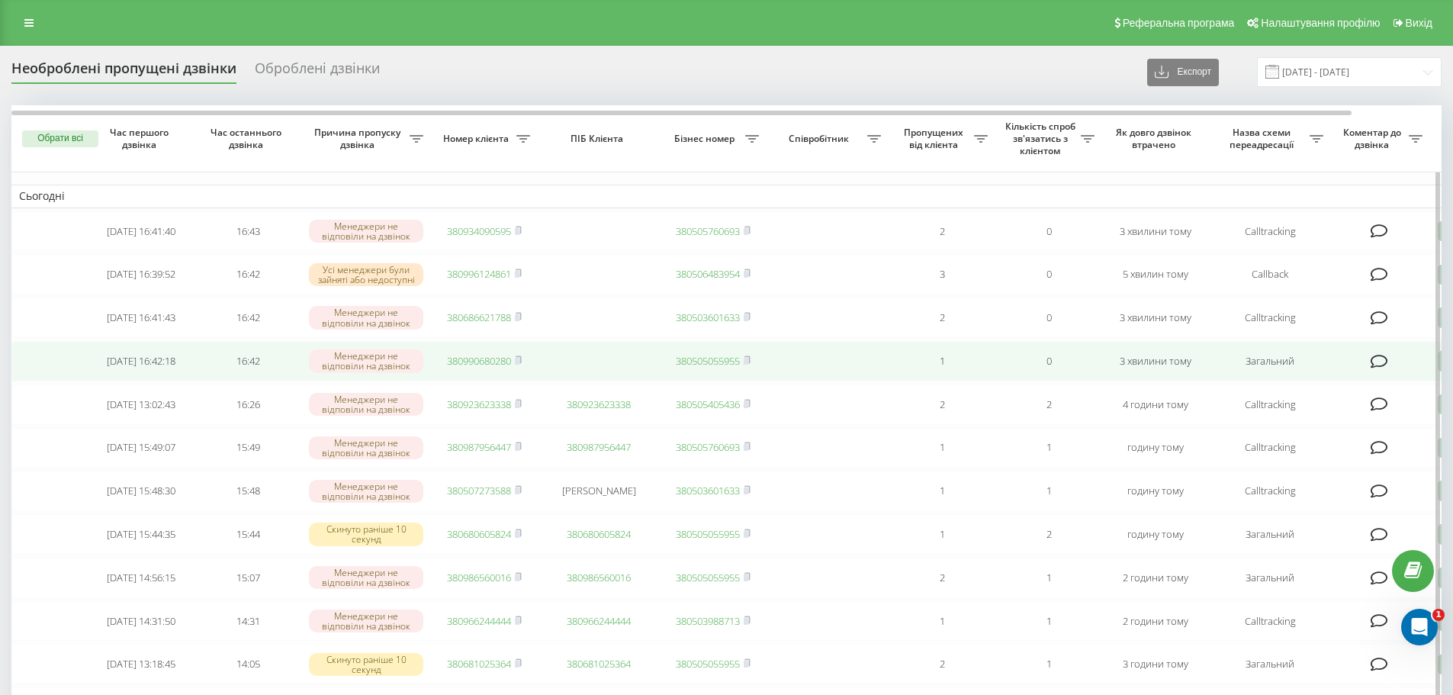
click at [484, 366] on link "380990680280" at bounding box center [479, 361] width 64 height 14
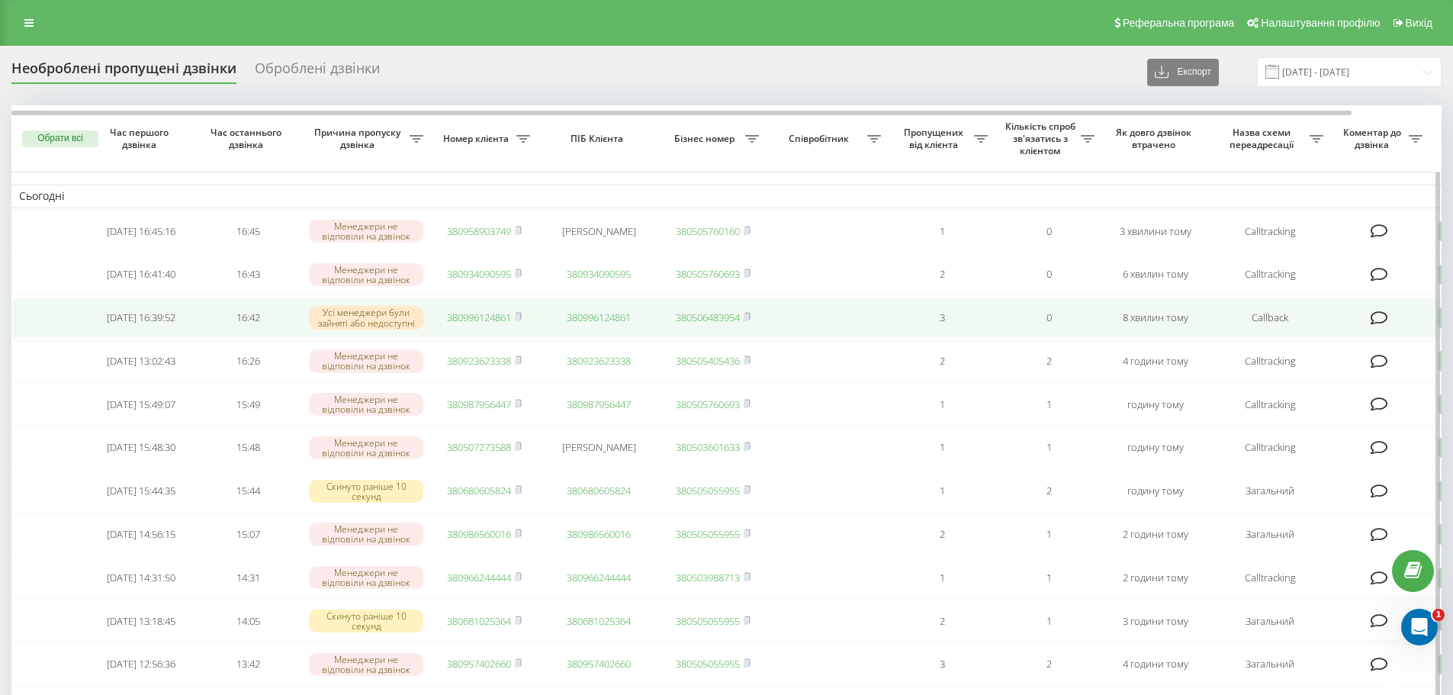
click at [461, 324] on link "380996124861" at bounding box center [479, 317] width 64 height 14
